Goal: Information Seeking & Learning: Learn about a topic

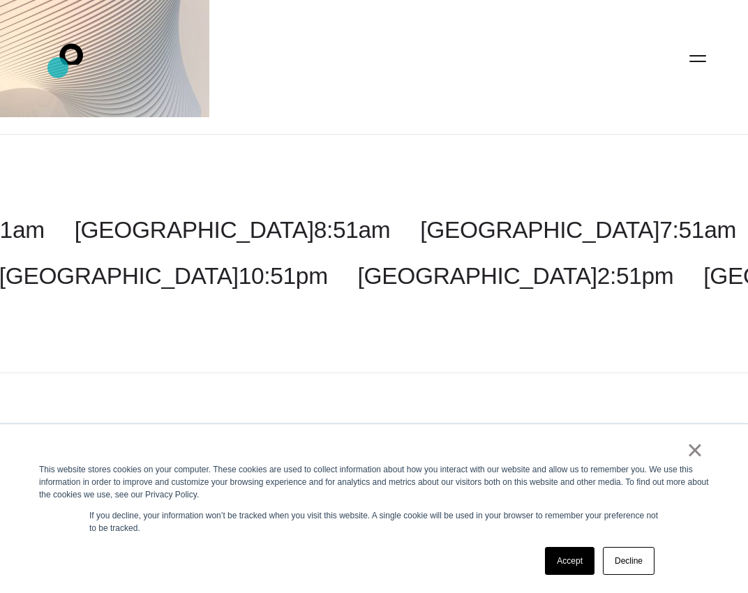
click at [58, 68] on icon ".st0{display:none;} .st1{display:inline;} .st2{font-family:'HelveticaNeue-Mediu…" at bounding box center [80, 58] width 89 height 36
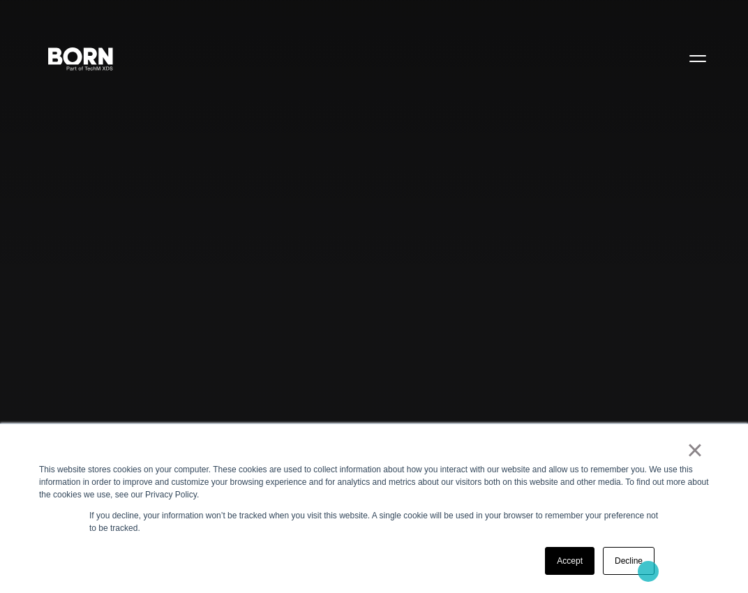
click at [648, 572] on link "Decline" at bounding box center [629, 561] width 52 height 28
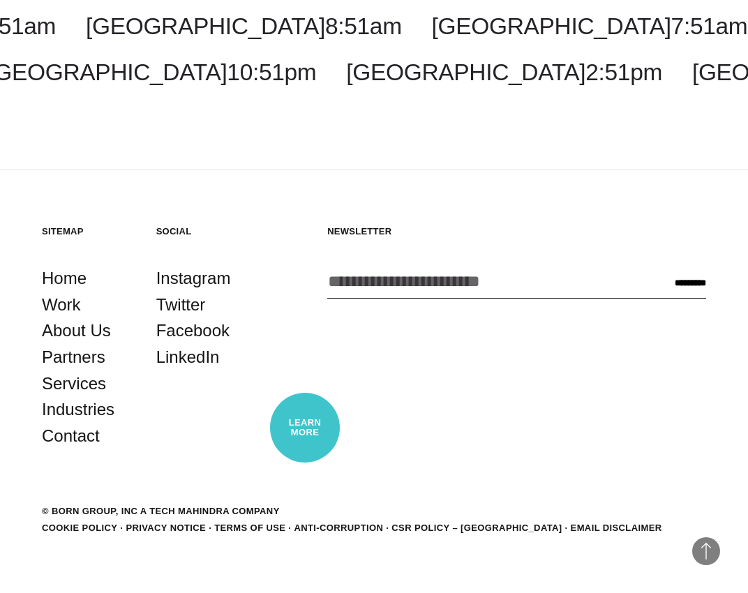
scroll to position [4017, 0]
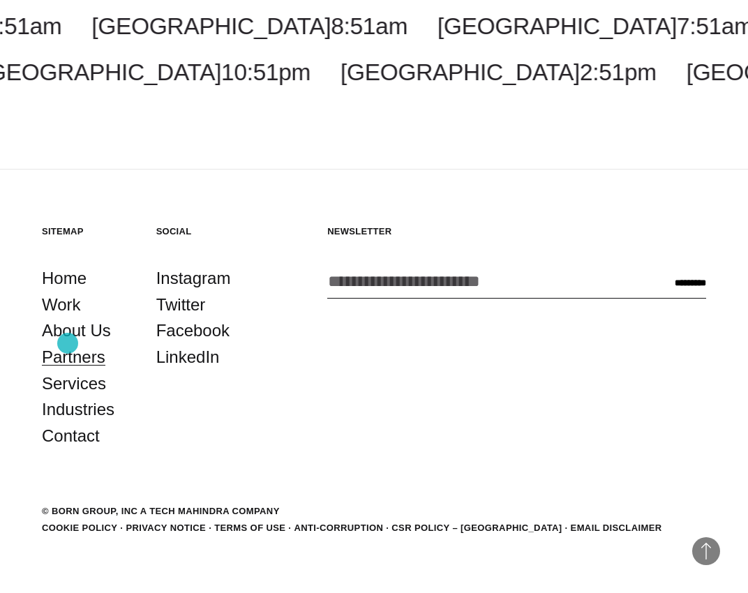
click at [68, 344] on link "Partners" at bounding box center [74, 357] width 64 height 27
click at [66, 334] on link "About Us" at bounding box center [76, 331] width 69 height 27
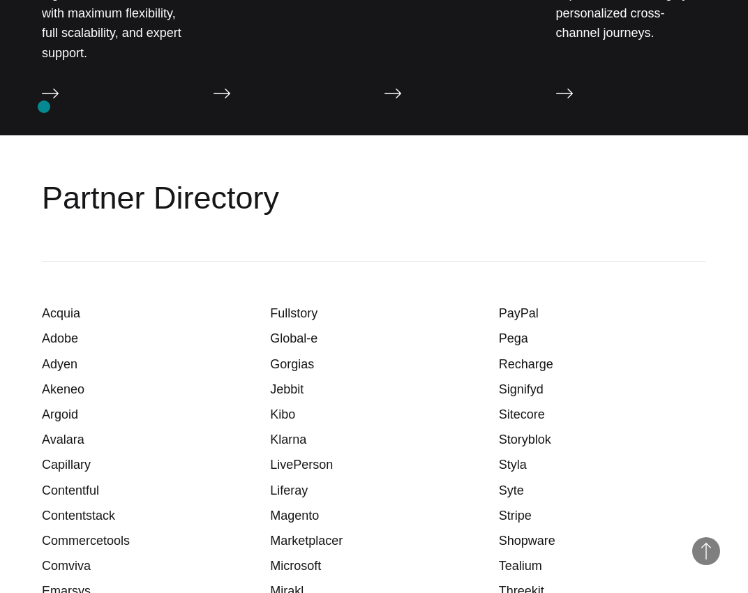
scroll to position [1870, 0]
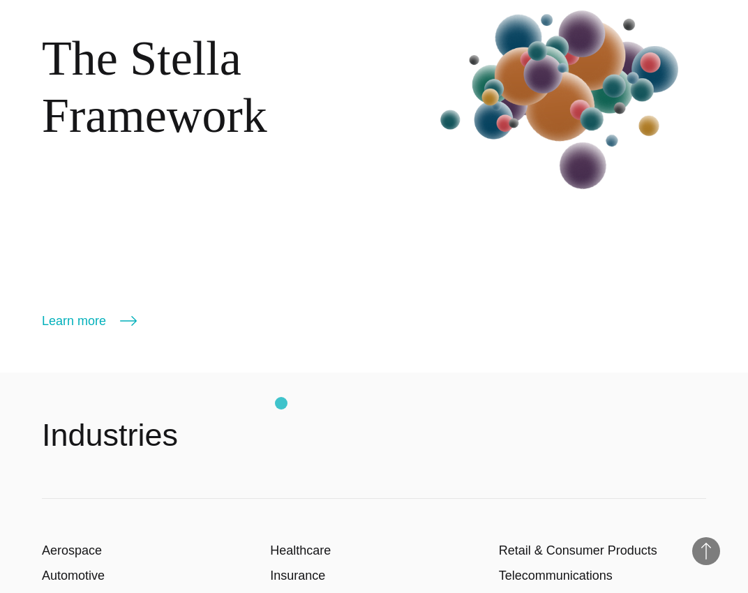
scroll to position [2009, 0]
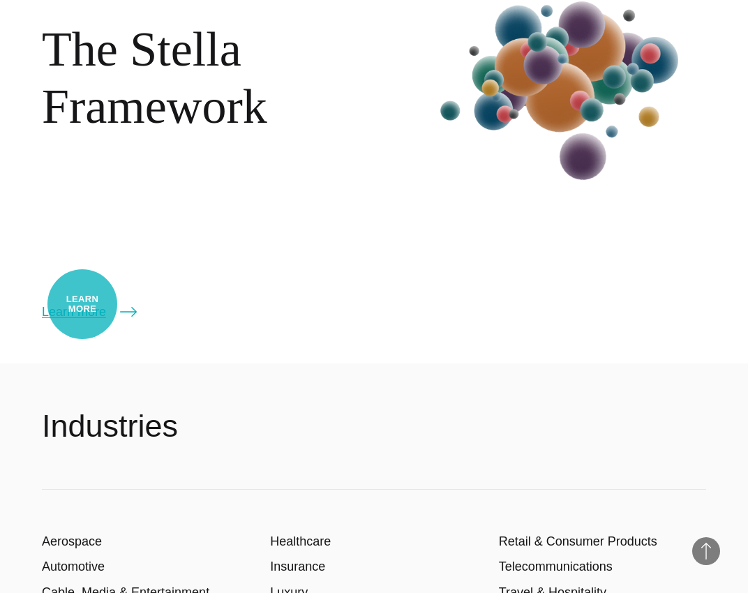
click at [82, 304] on link "Learn more" at bounding box center [89, 312] width 95 height 20
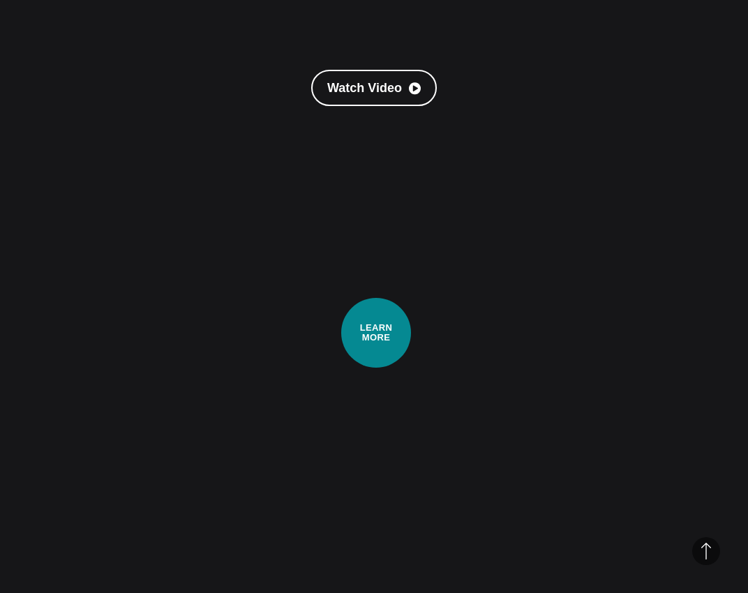
scroll to position [431, 0]
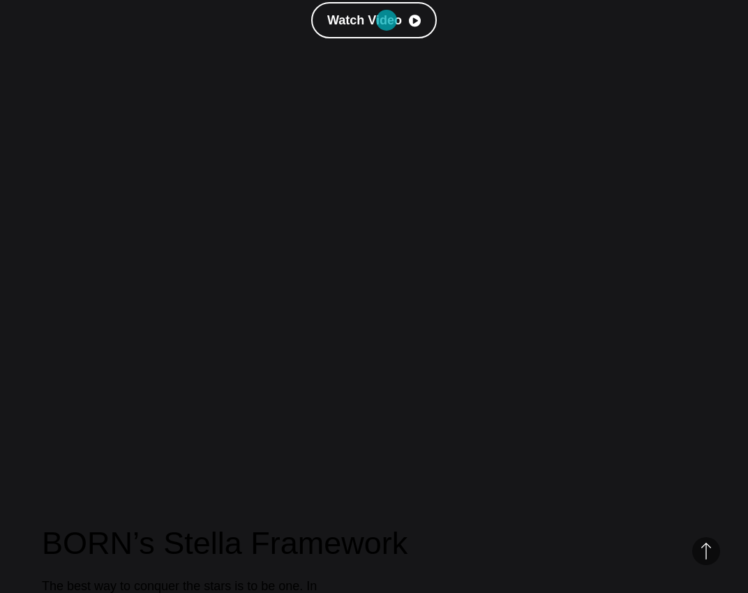
click at [387, 18] on link "Watch Video" at bounding box center [374, 20] width 126 height 36
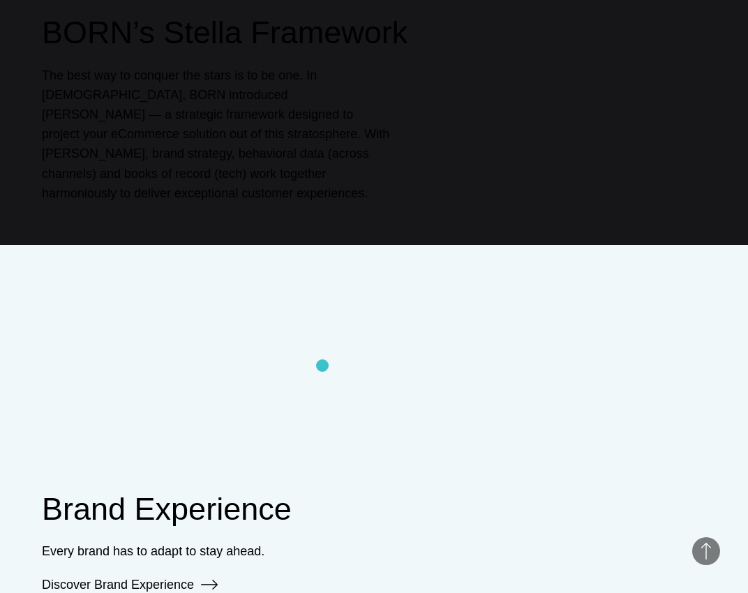
scroll to position [944, 0]
